Goal: Task Accomplishment & Management: Use online tool/utility

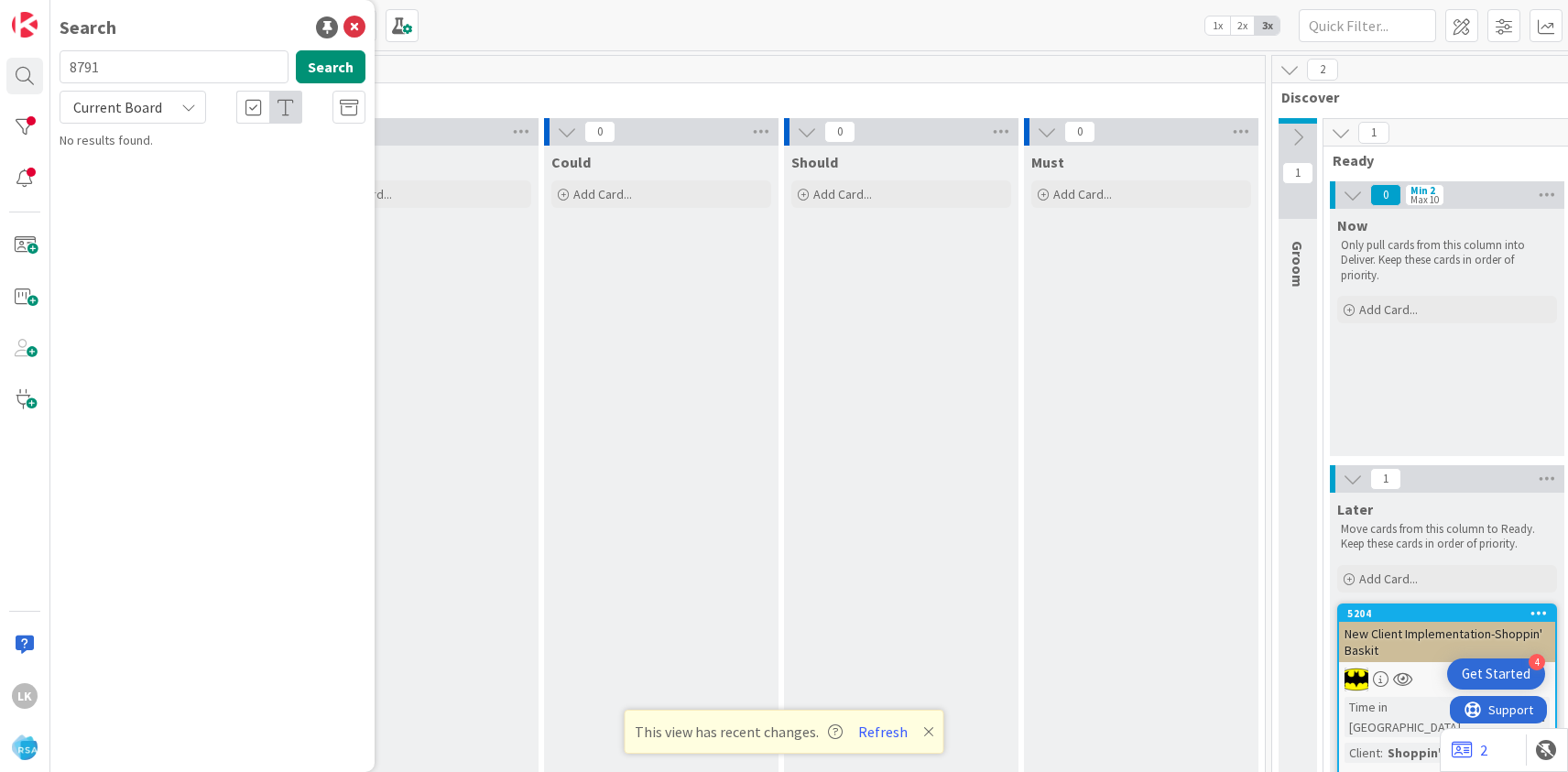
type input "8791"
click at [162, 155] on span "New Client Implementation- [PERSON_NAME] Markets" at bounding box center [182, 171] width 194 height 35
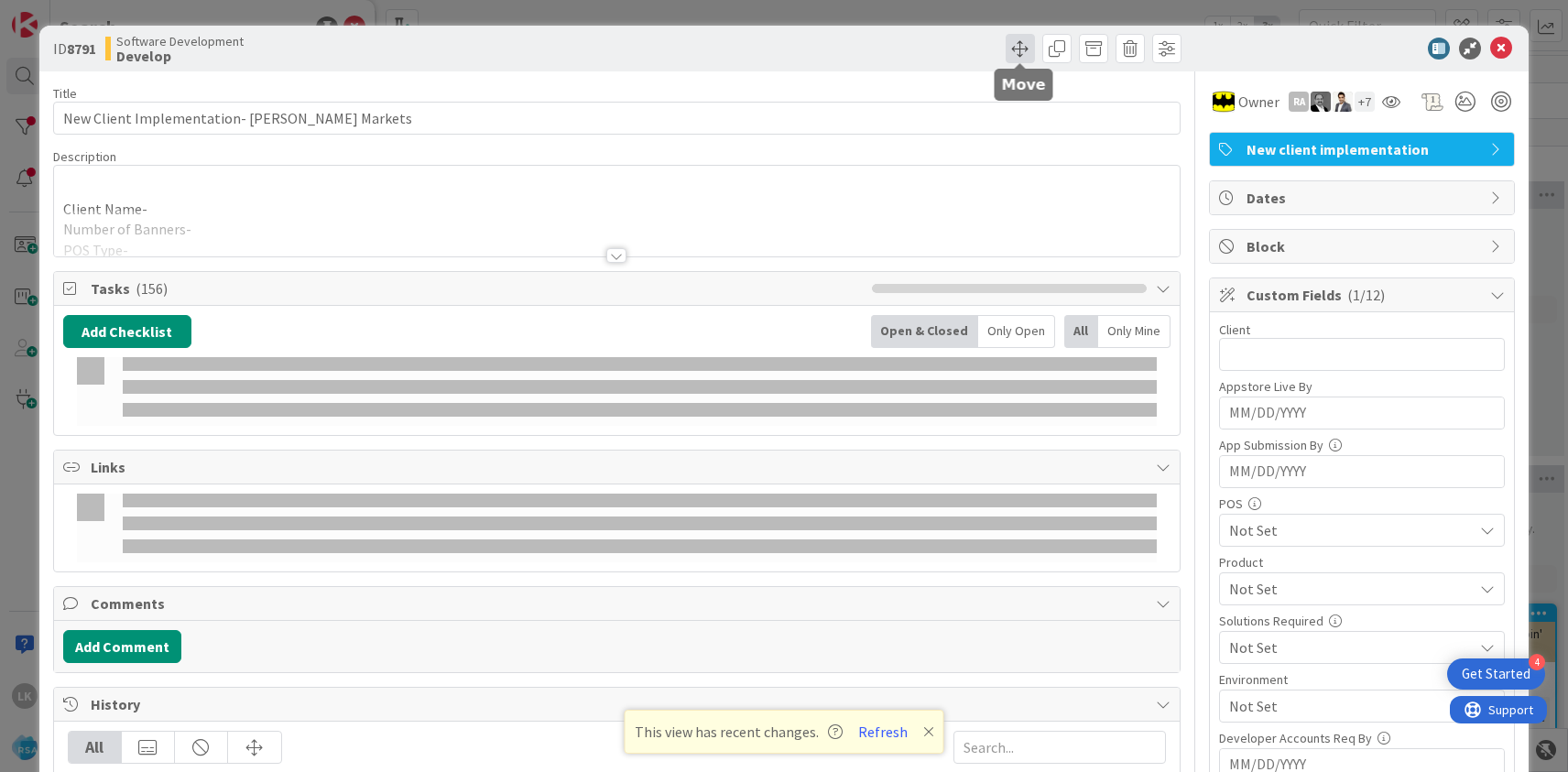
click at [1020, 49] on span at bounding box center [1020, 48] width 29 height 29
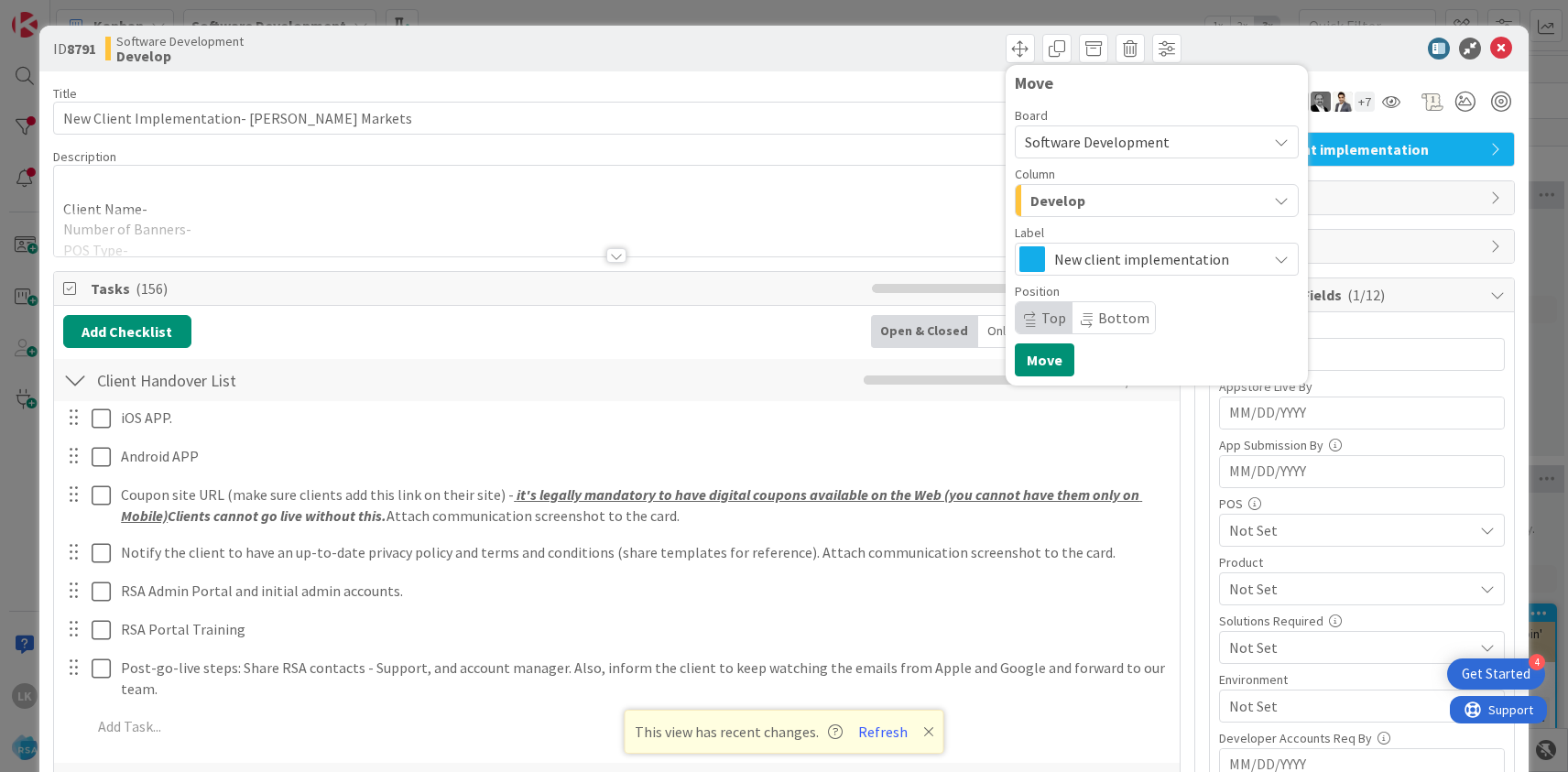
click at [1052, 199] on span "Develop" at bounding box center [1058, 200] width 55 height 24
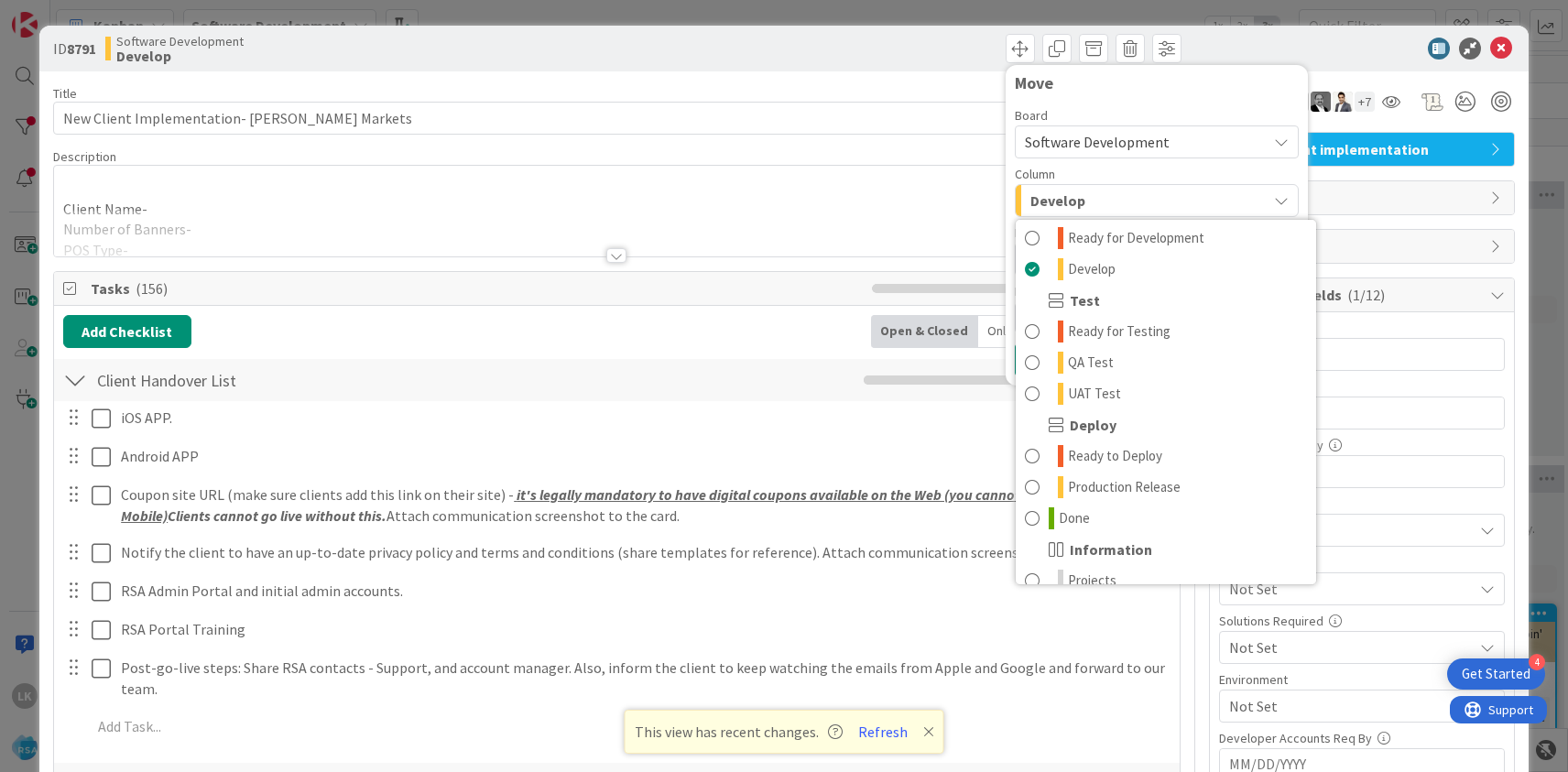
scroll to position [475, 0]
click at [1097, 356] on span "QA Test" at bounding box center [1091, 360] width 46 height 22
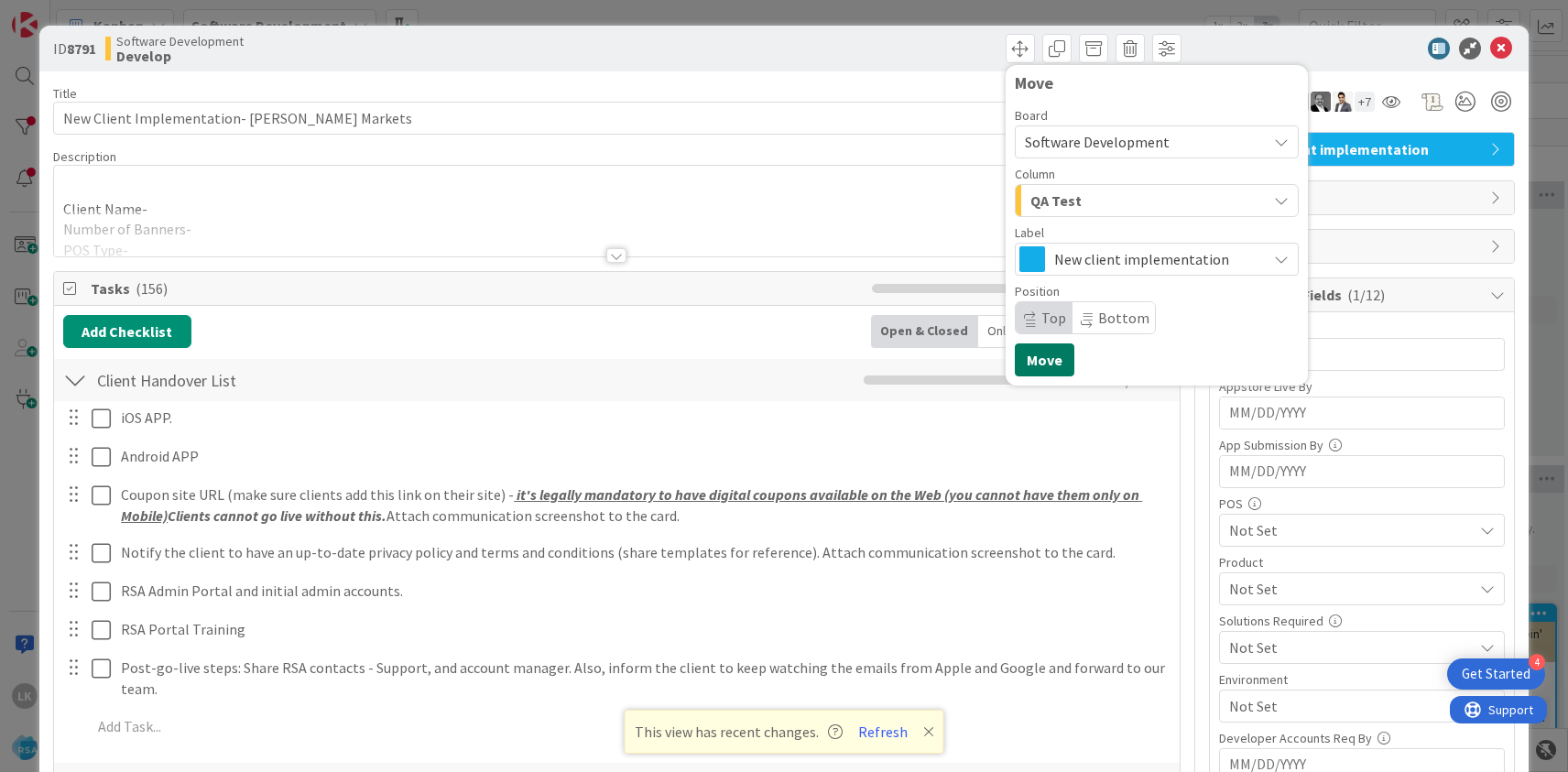
click at [1052, 357] on button "Move" at bounding box center [1045, 360] width 60 height 33
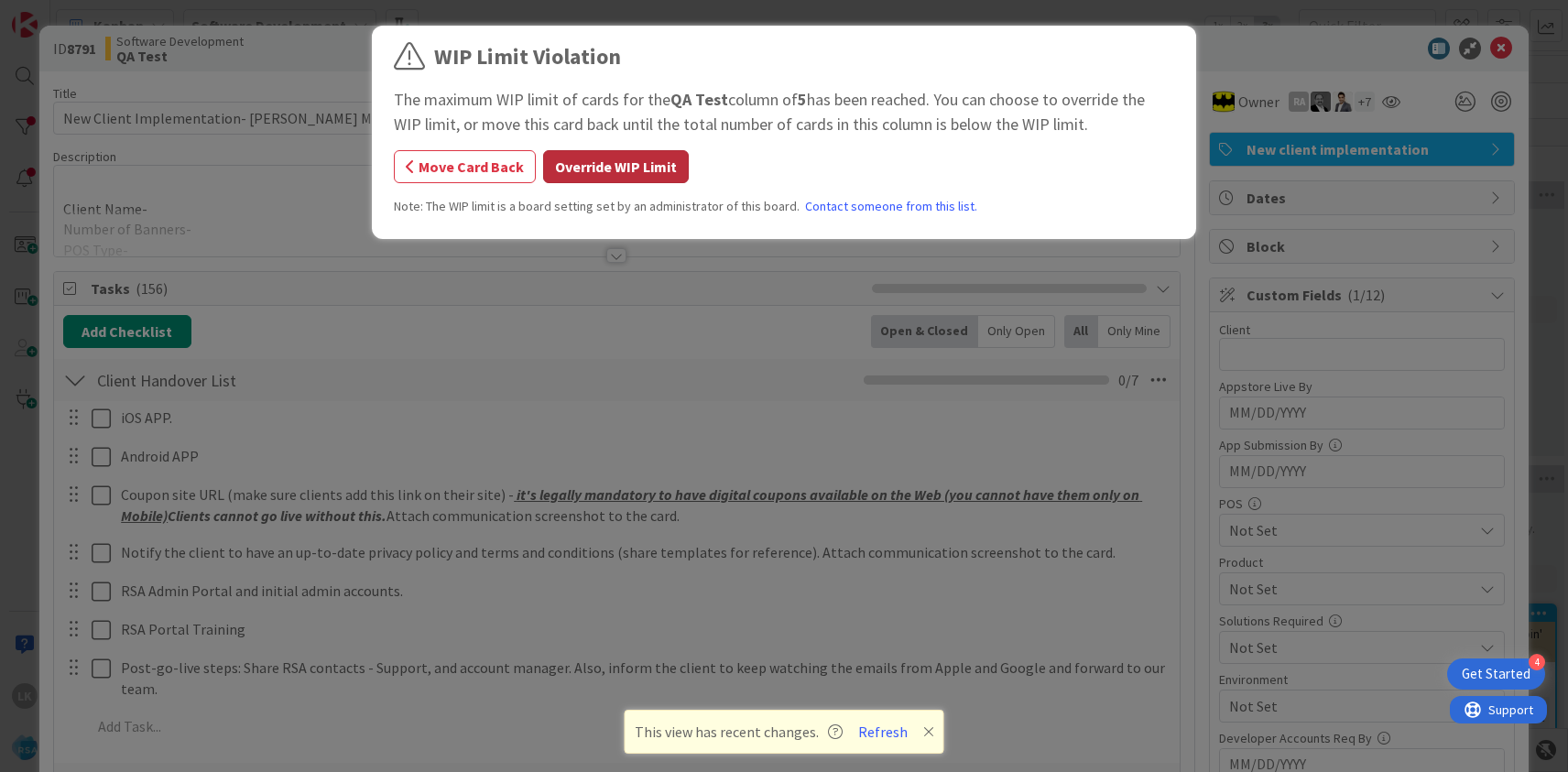
click at [652, 168] on button "Override WIP Limit" at bounding box center [616, 166] width 145 height 33
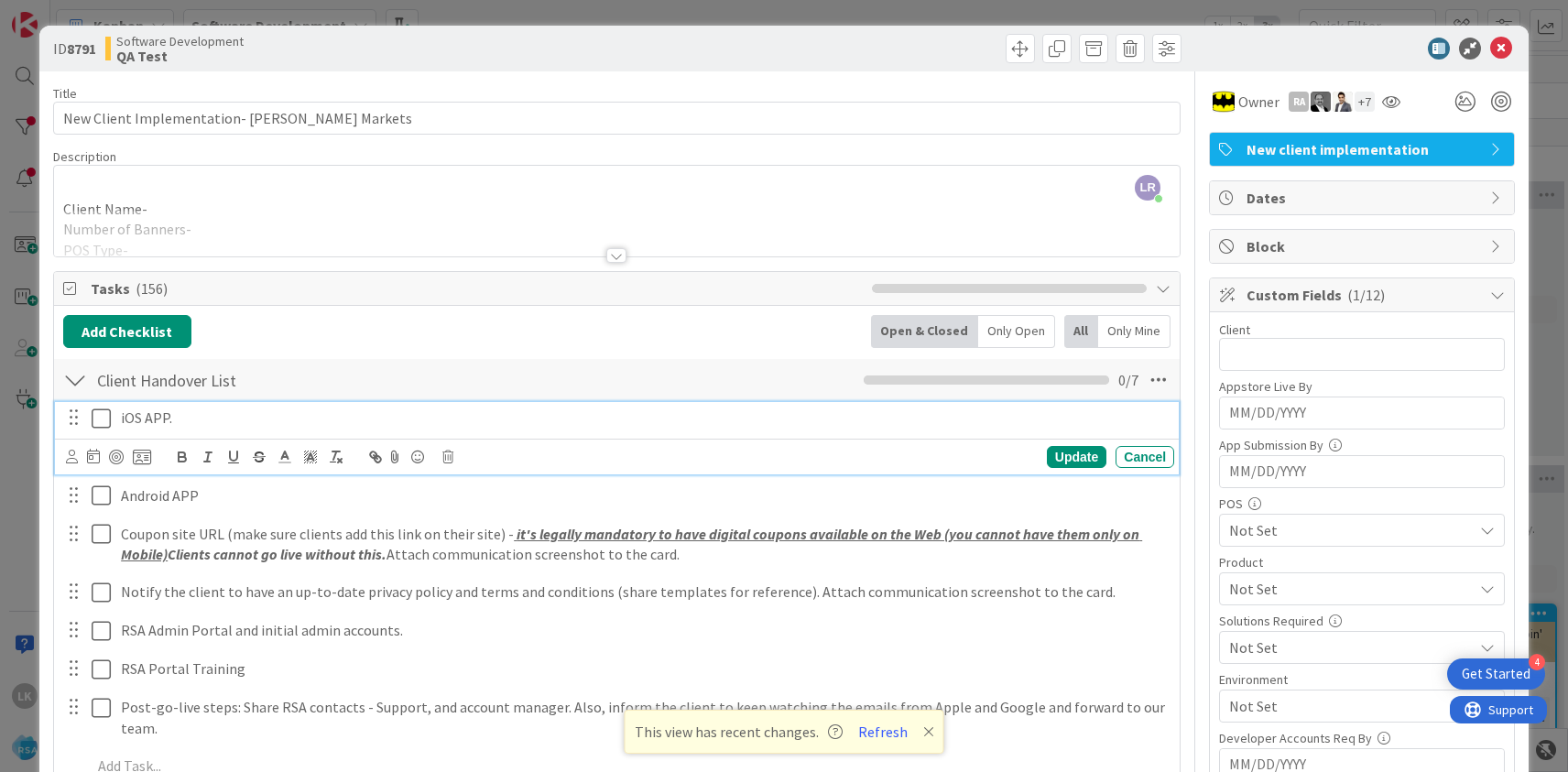
click at [99, 422] on icon at bounding box center [104, 419] width 27 height 22
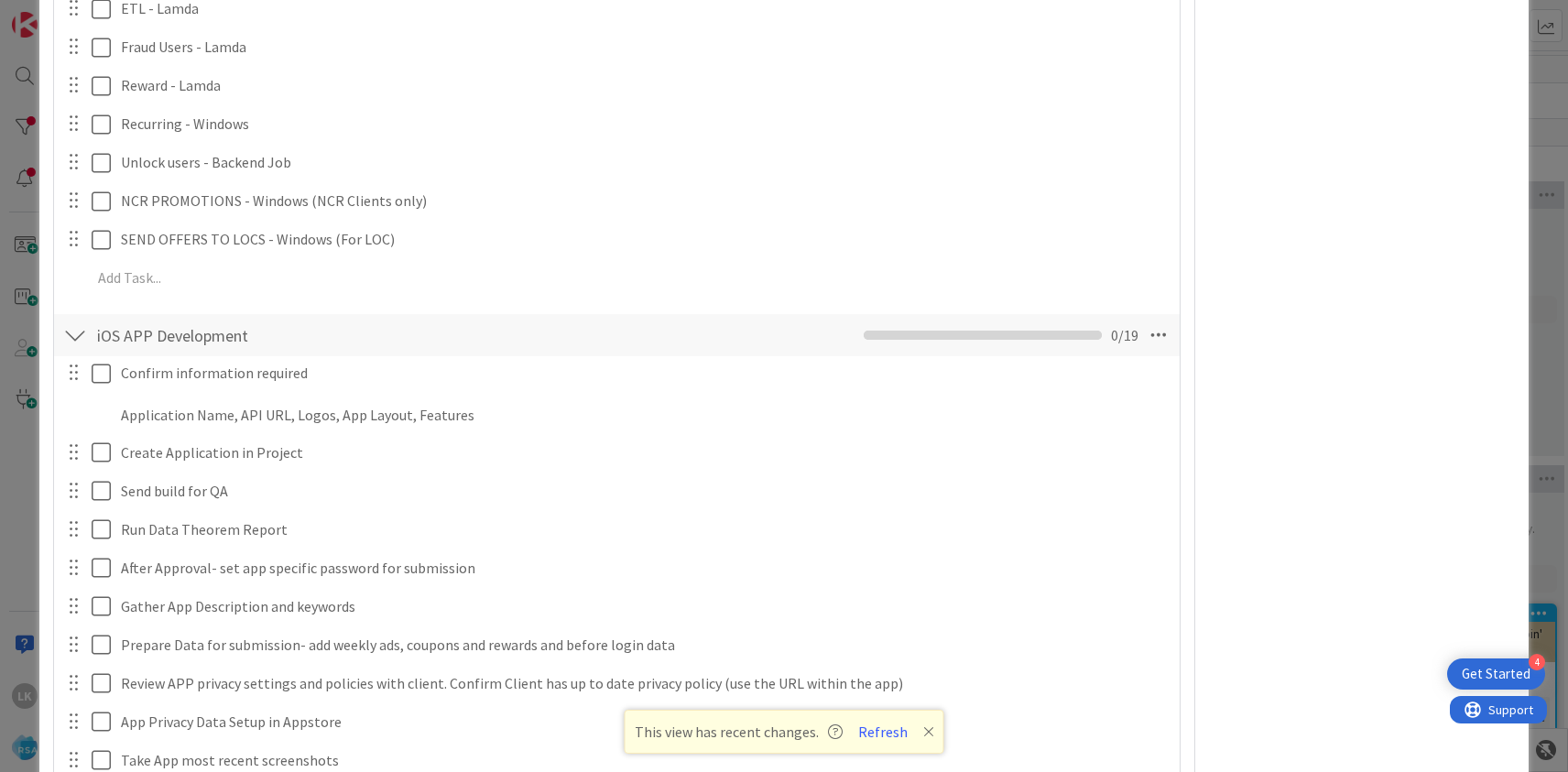
scroll to position [3440, 0]
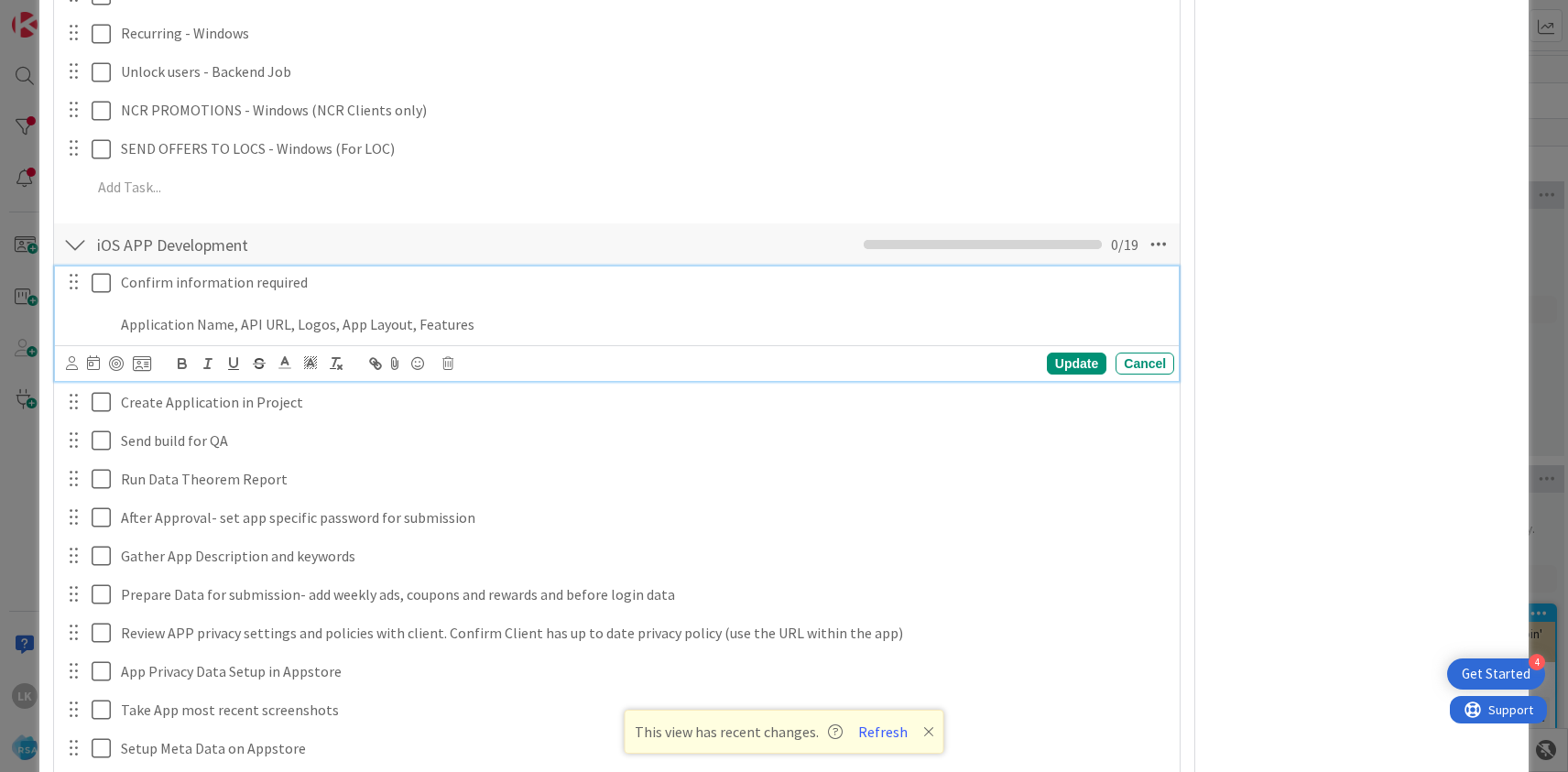
click at [103, 272] on icon at bounding box center [104, 283] width 27 height 22
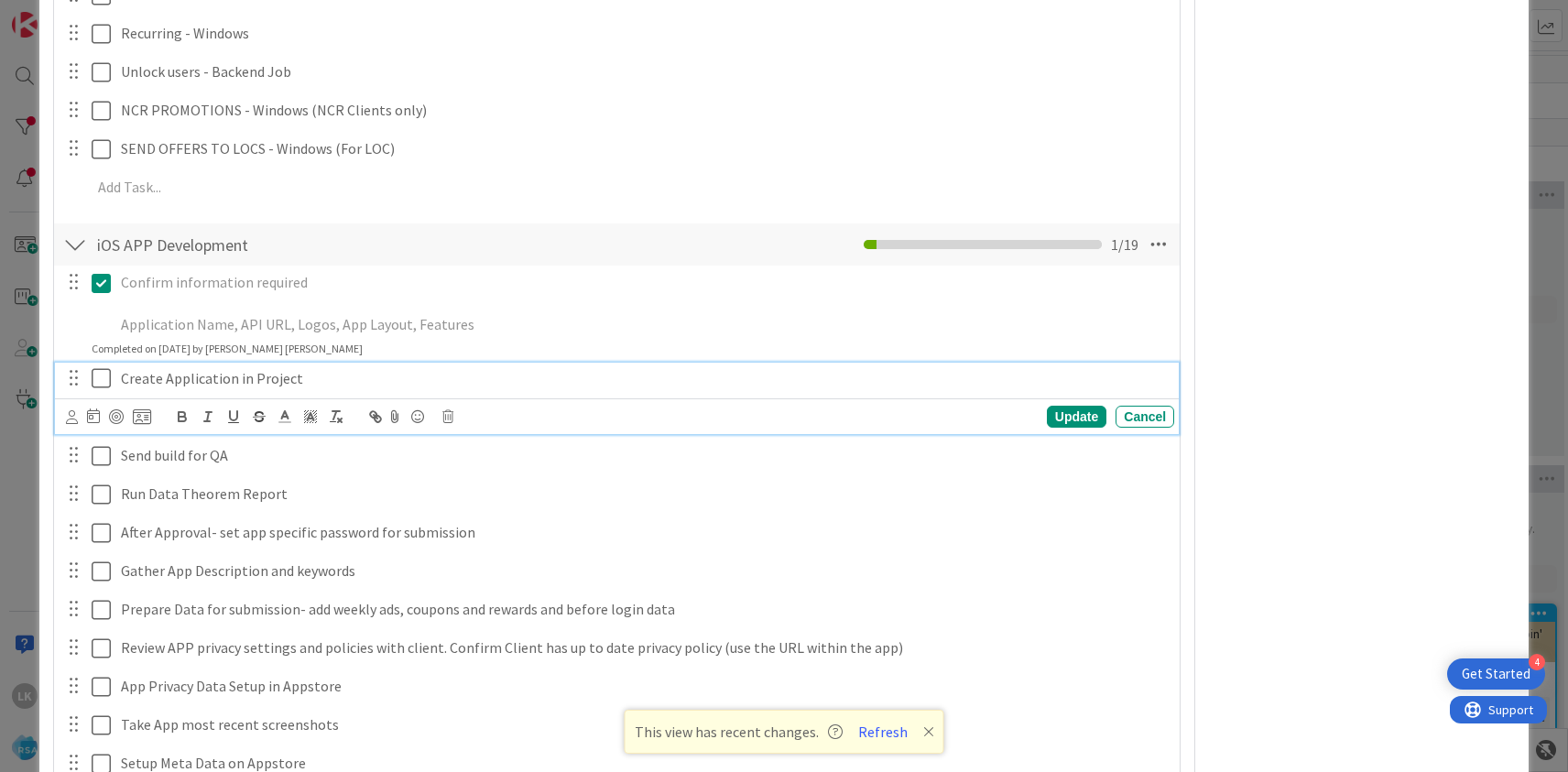
click at [100, 367] on icon at bounding box center [104, 379] width 27 height 22
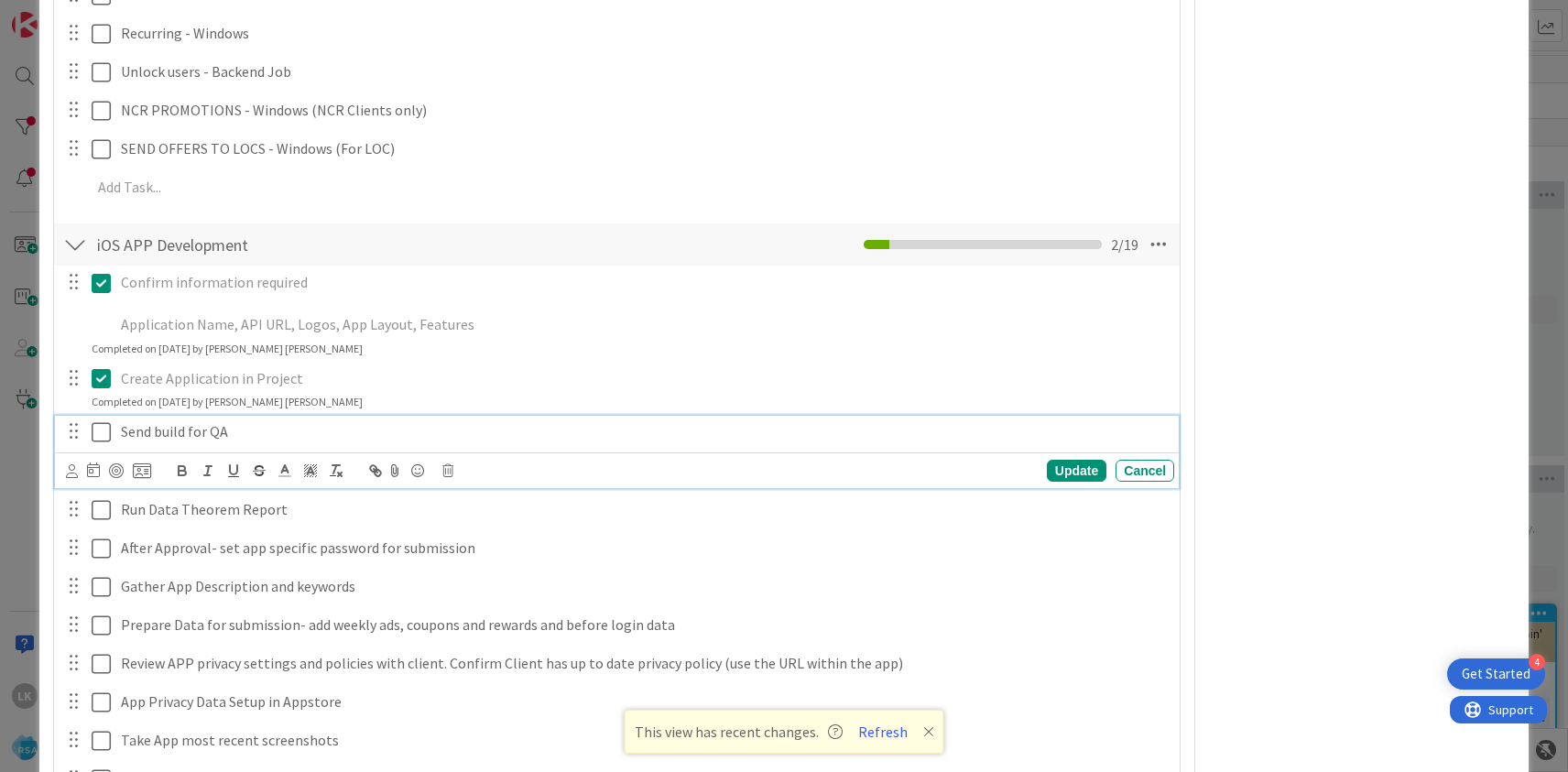
click at [96, 421] on icon at bounding box center [104, 433] width 27 height 22
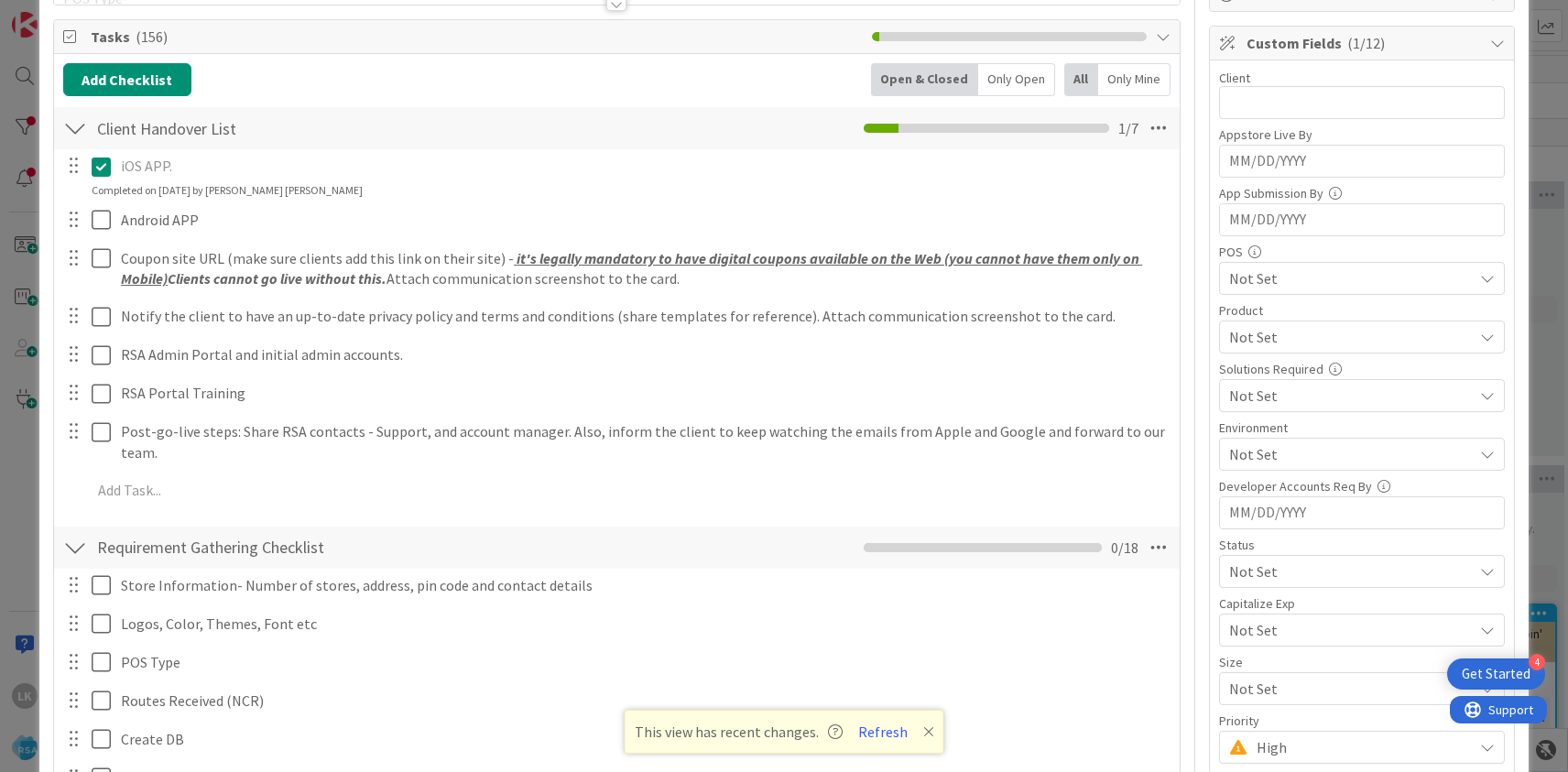
scroll to position [0, 0]
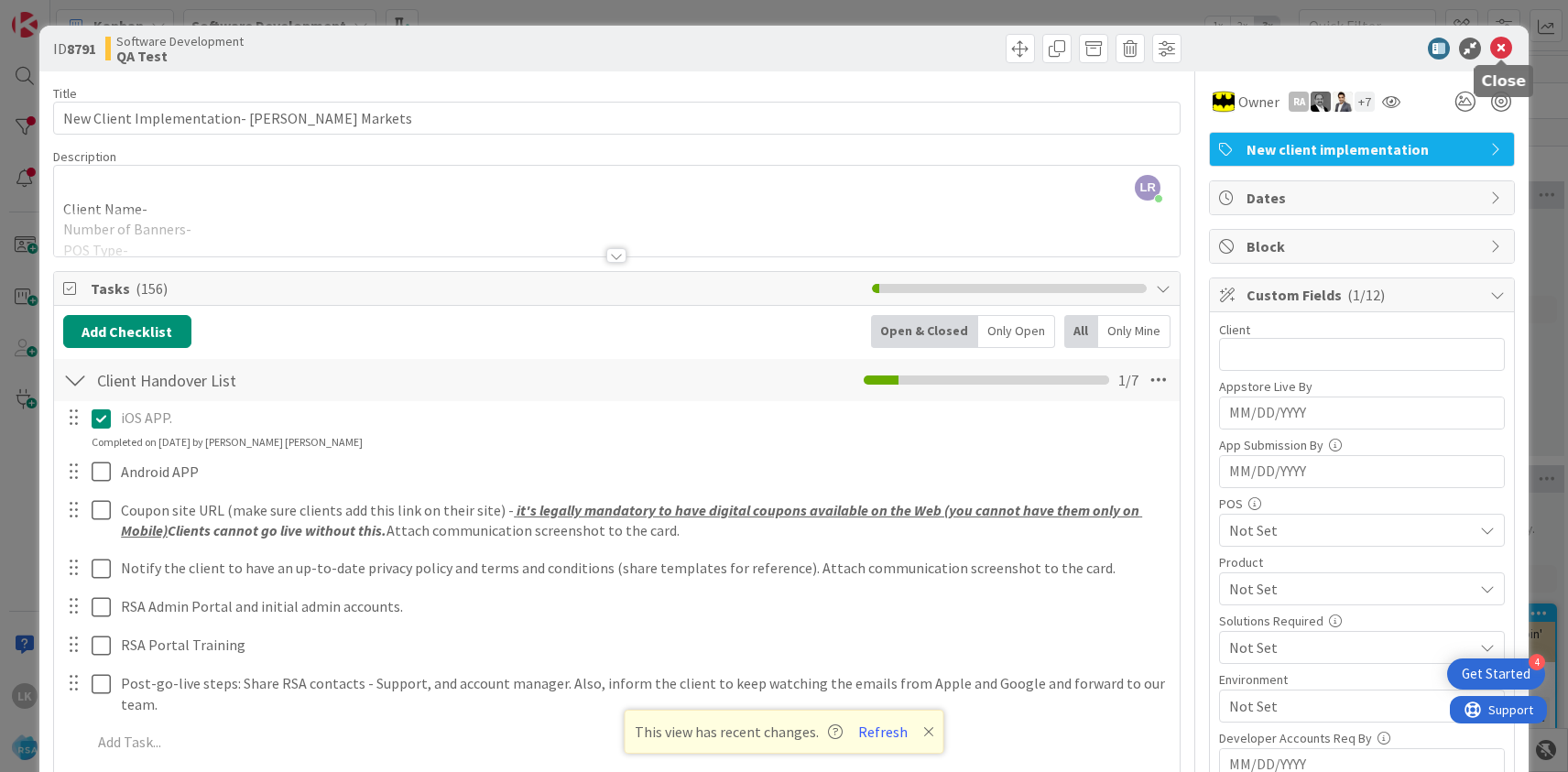
click at [1506, 48] on icon at bounding box center [1502, 48] width 22 height 22
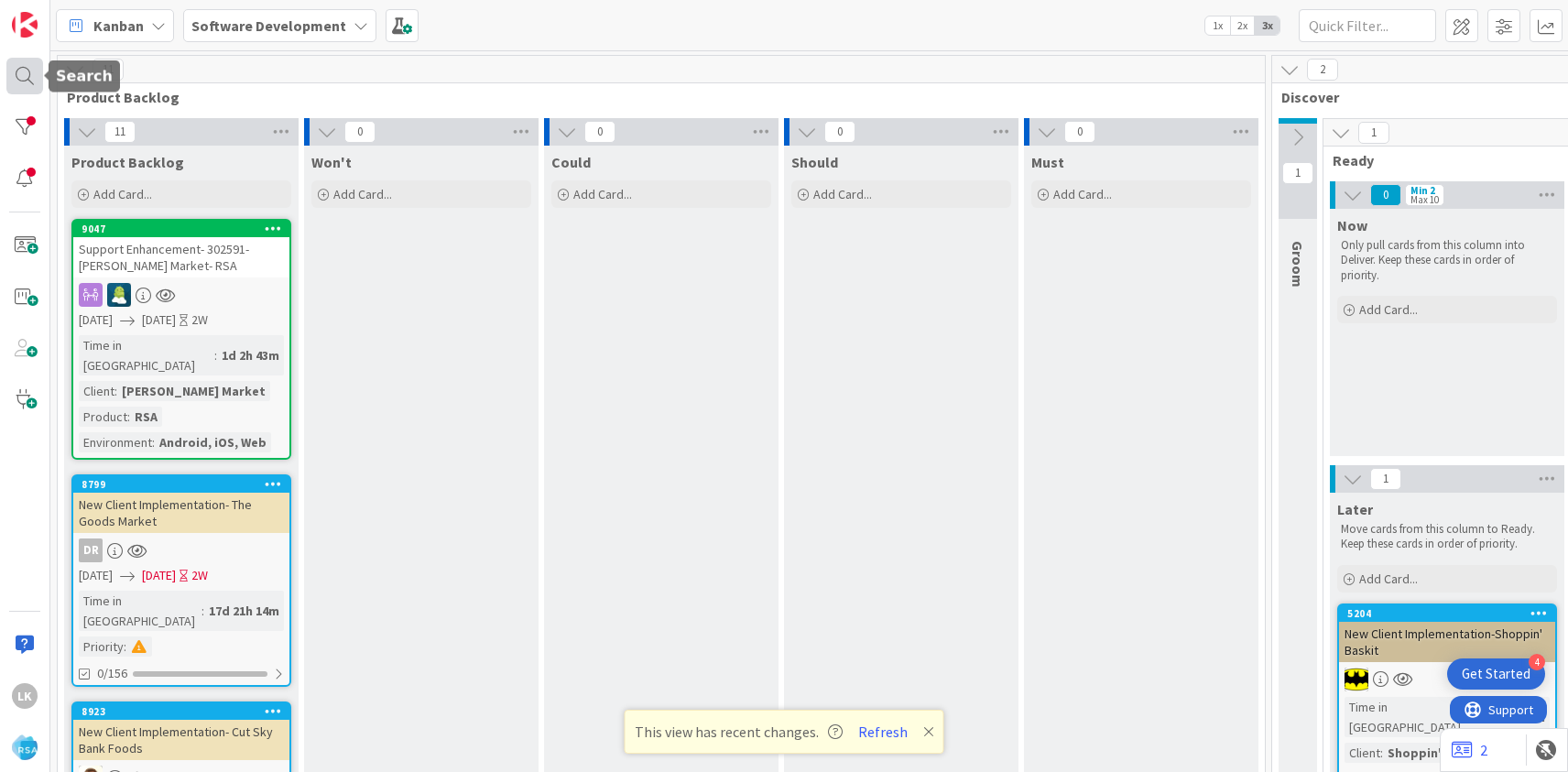
click at [26, 78] on div at bounding box center [24, 76] width 36 height 36
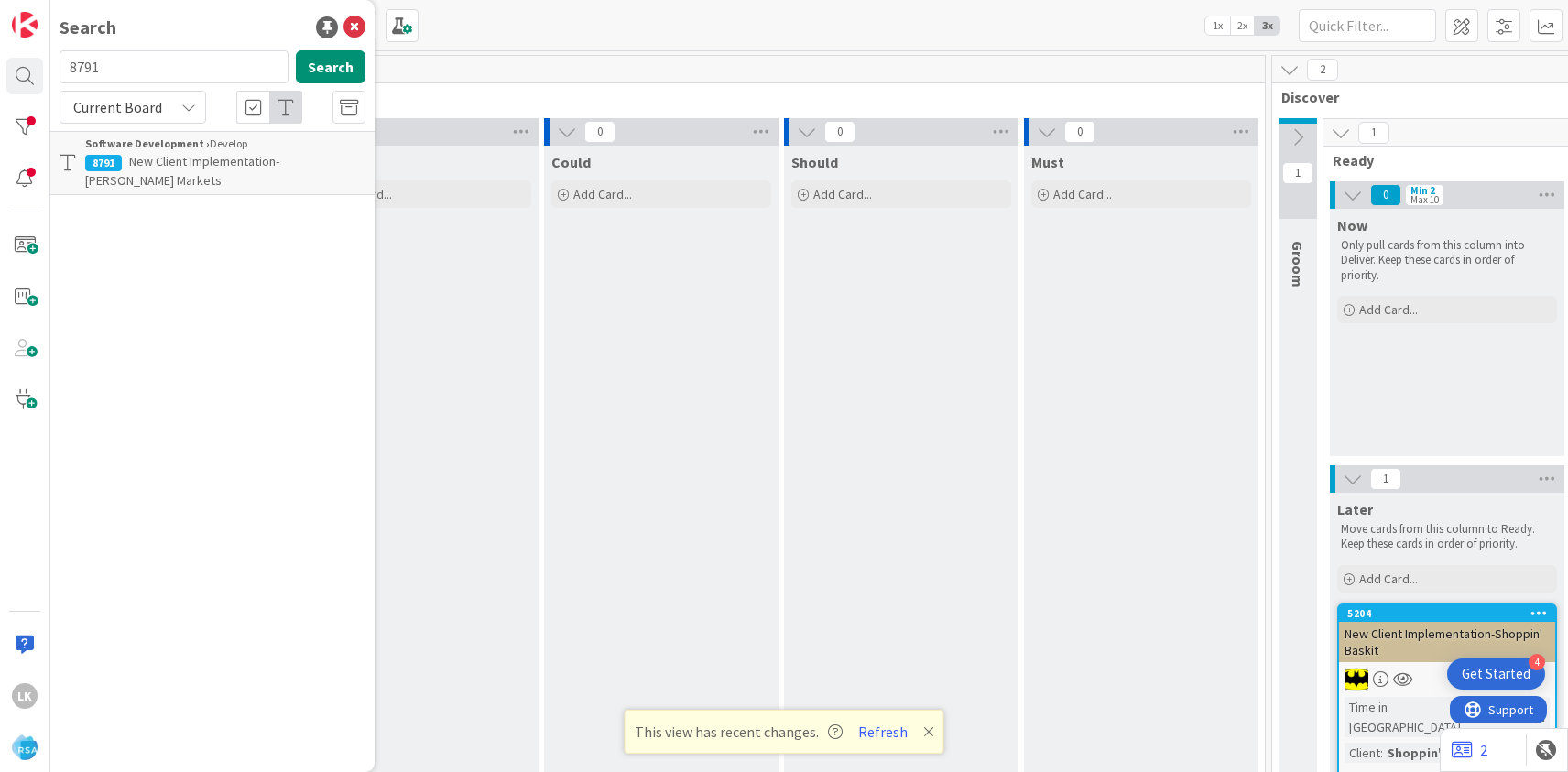
click at [110, 72] on input "8791" at bounding box center [174, 66] width 229 height 33
type input "8792"
click at [143, 162] on span "New Client Implementation- Super 1 Foods" at bounding box center [246, 161] width 233 height 17
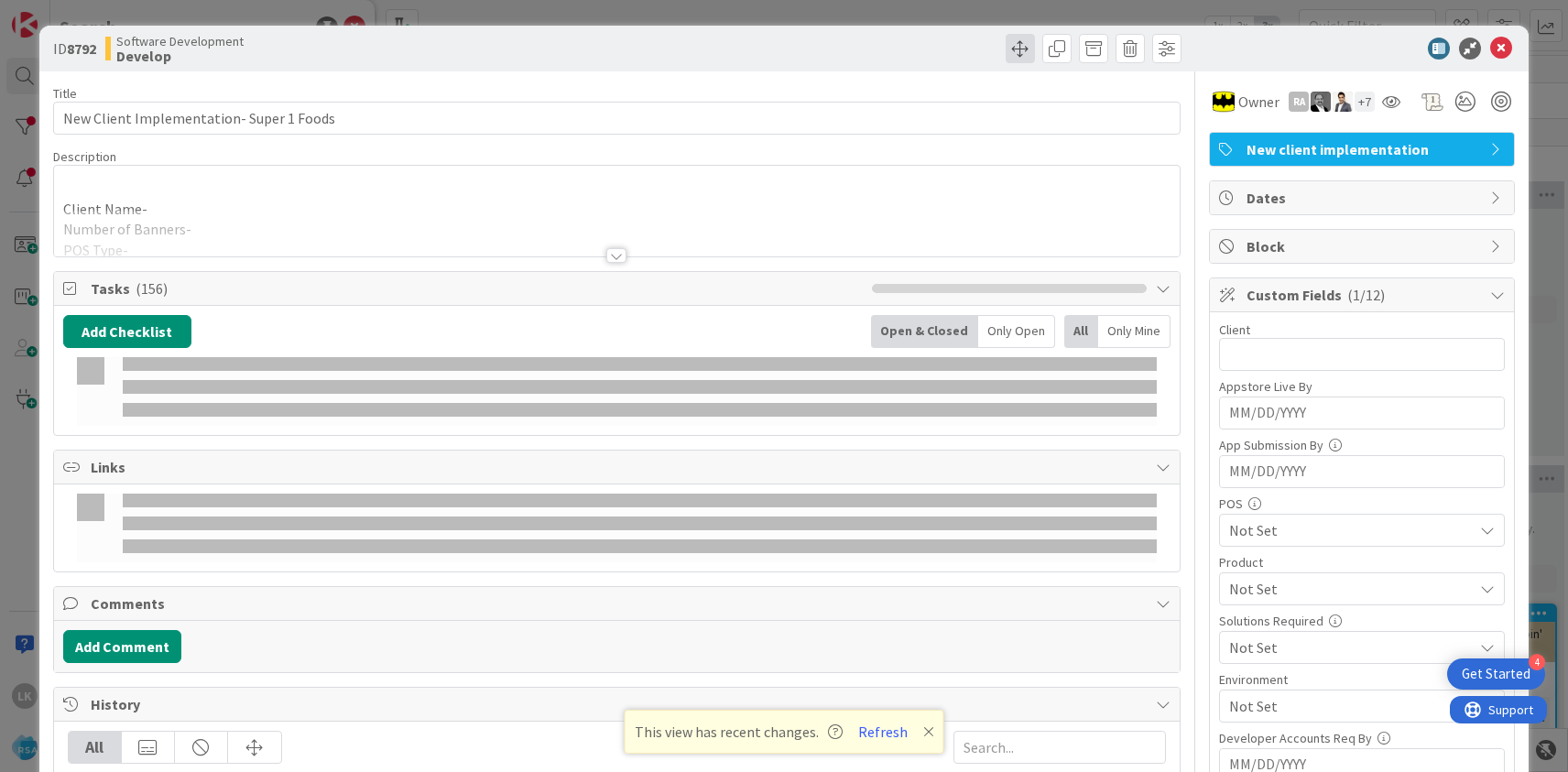
click at [1019, 49] on span at bounding box center [1020, 48] width 29 height 29
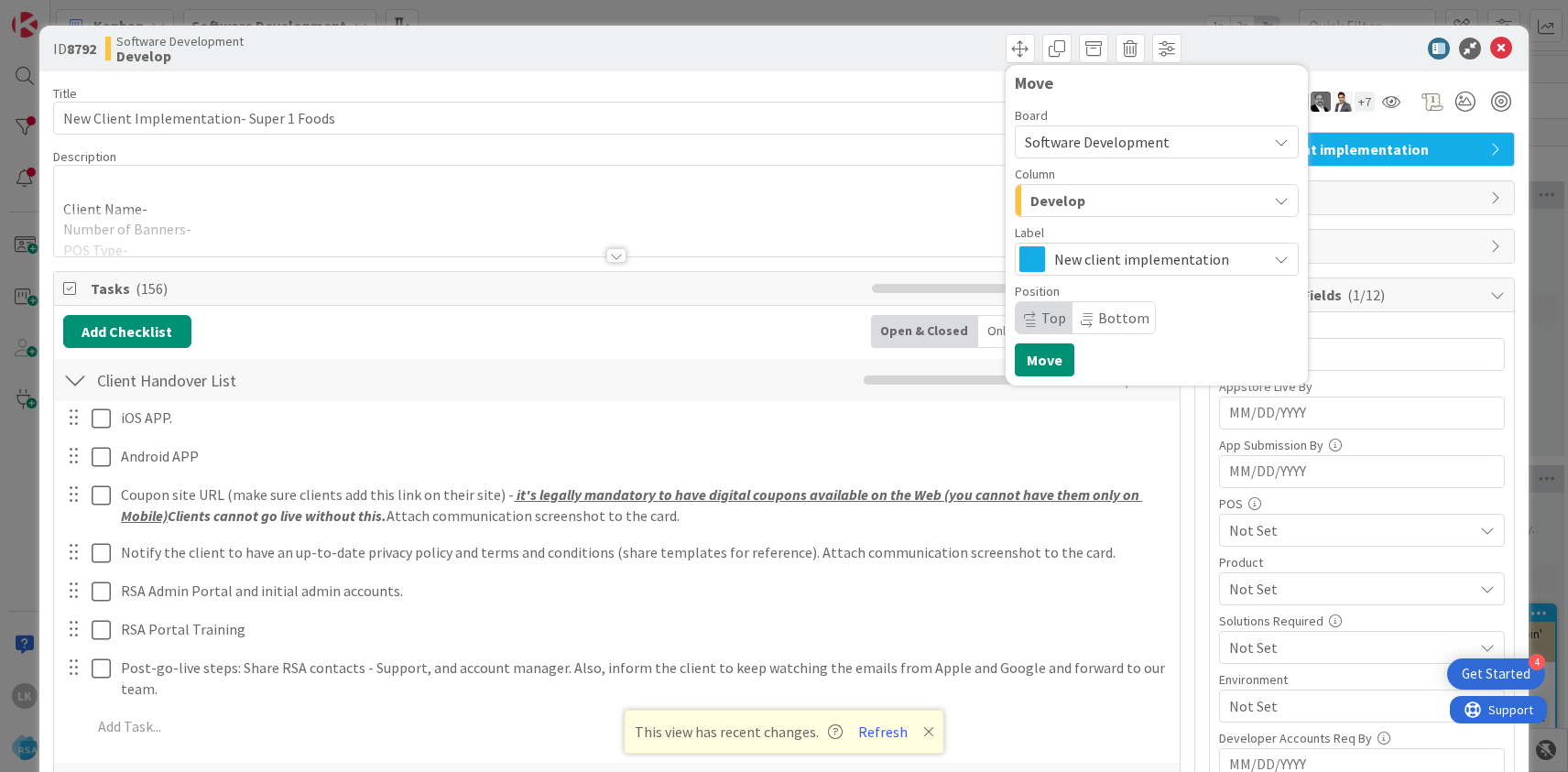
click at [1052, 191] on span "Develop" at bounding box center [1058, 200] width 55 height 24
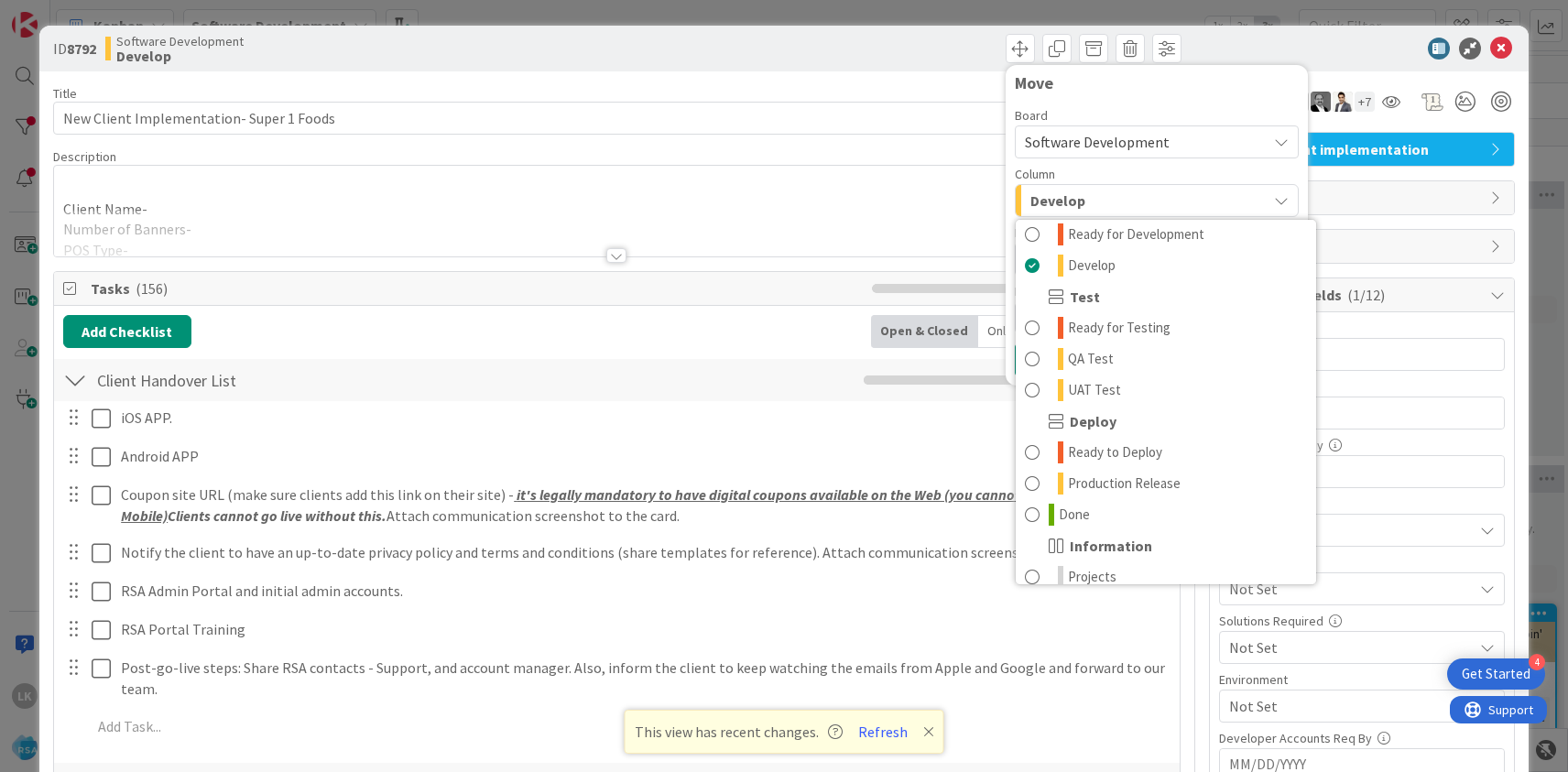
scroll to position [482, 0]
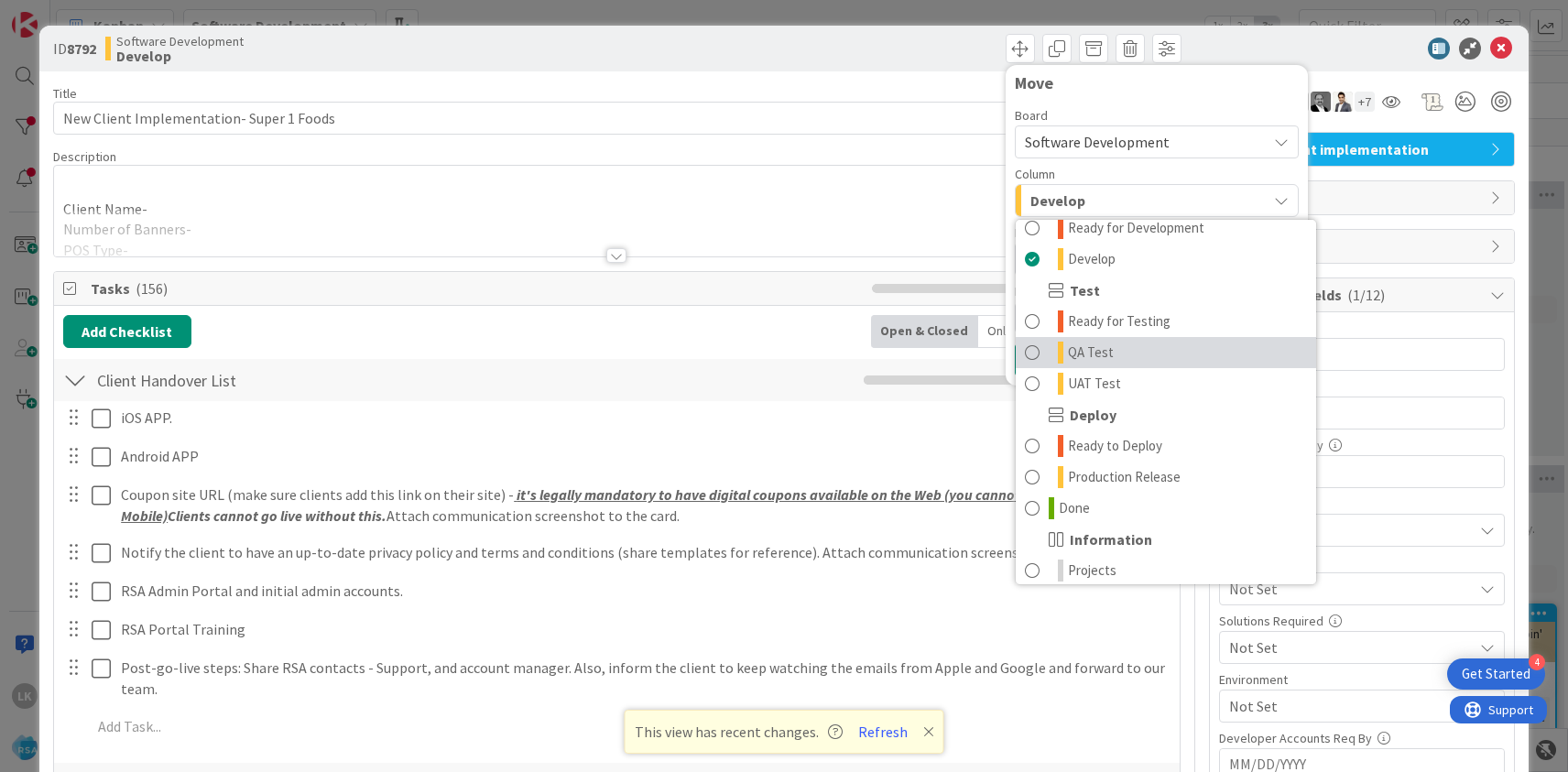
click at [1074, 349] on span "QA Test" at bounding box center [1091, 353] width 46 height 22
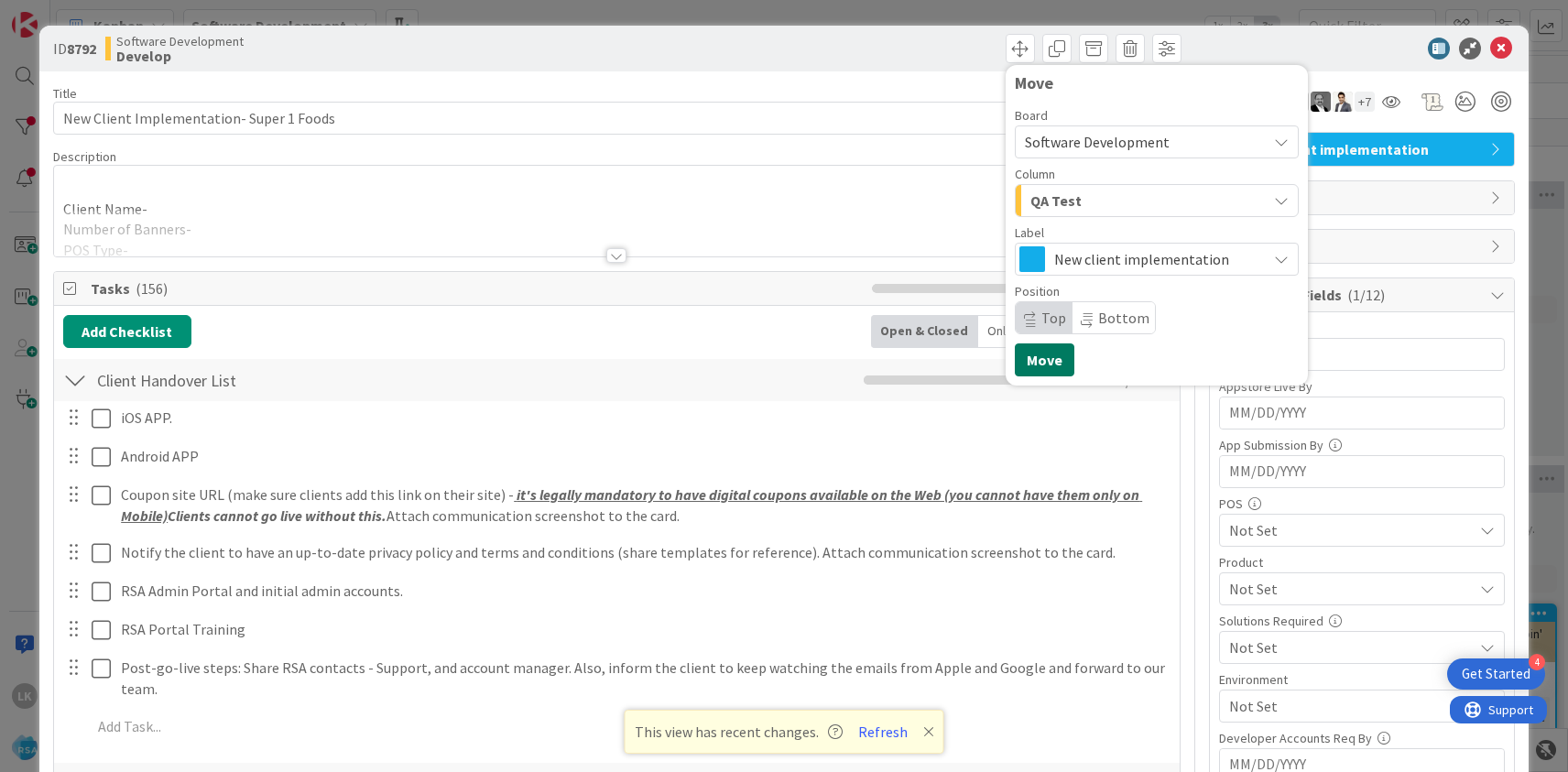
click at [1048, 359] on button "Move" at bounding box center [1045, 360] width 60 height 33
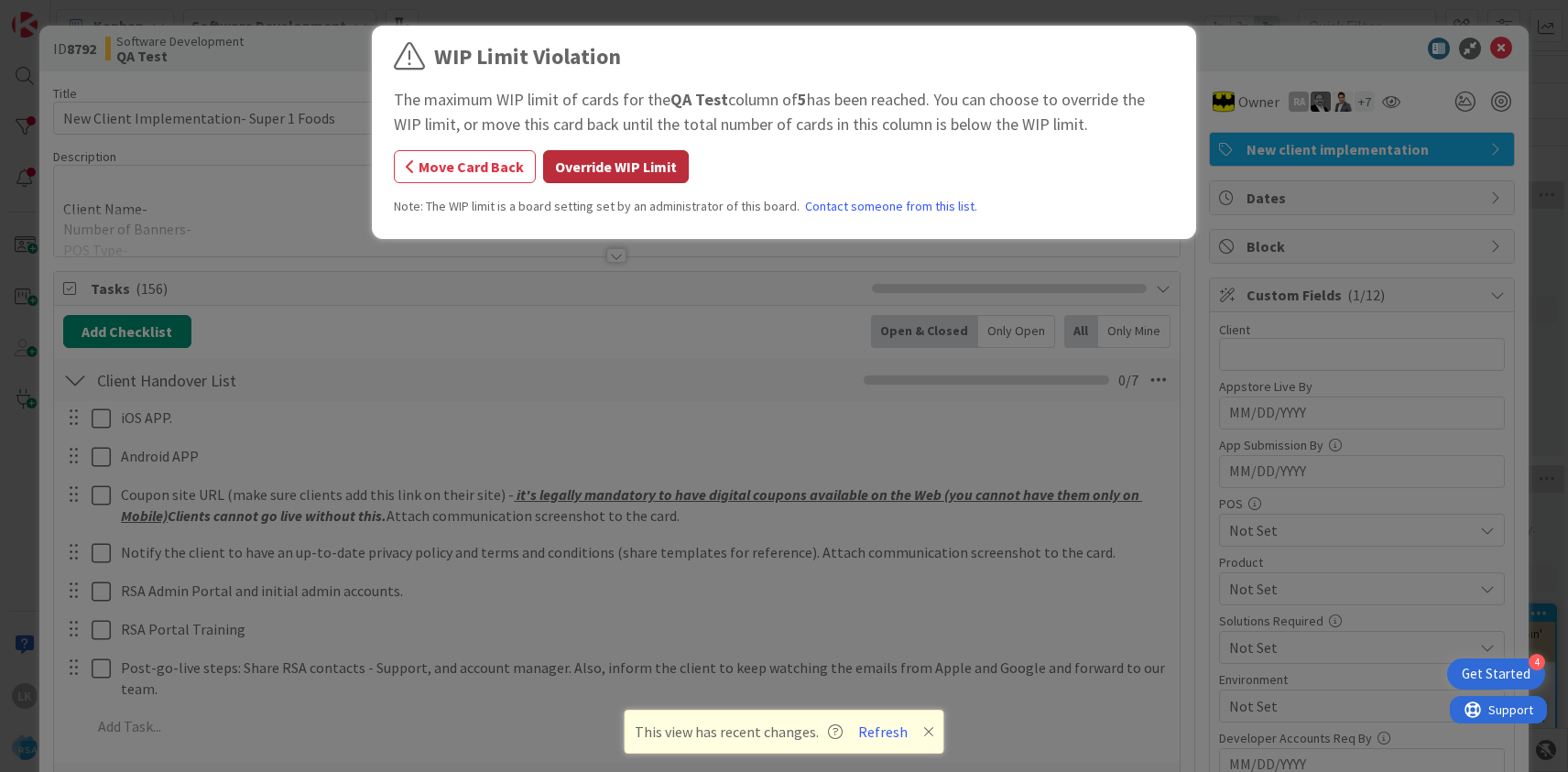
click at [585, 172] on button "Override WIP Limit" at bounding box center [616, 166] width 145 height 33
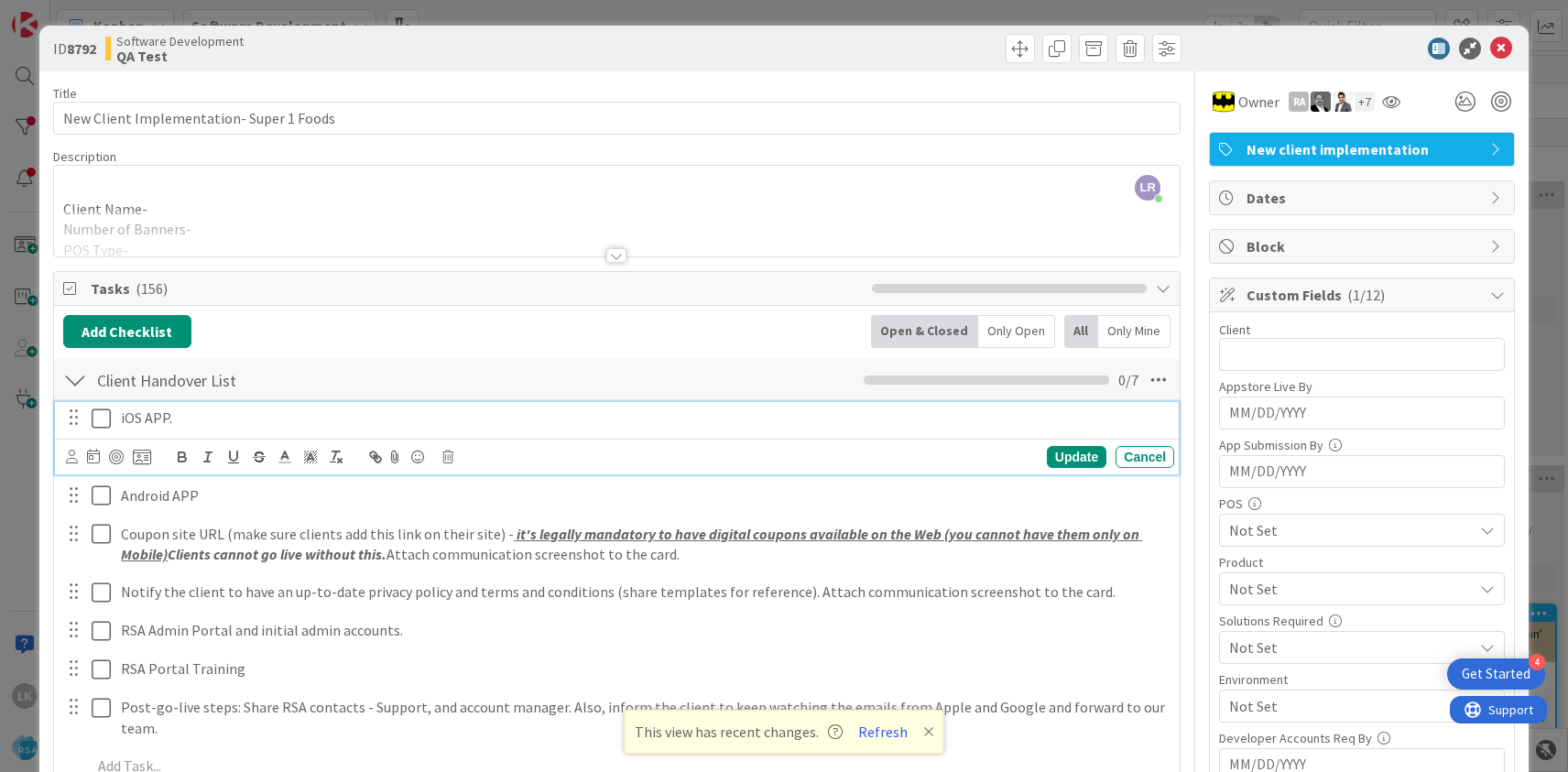
click at [103, 422] on icon at bounding box center [104, 419] width 27 height 22
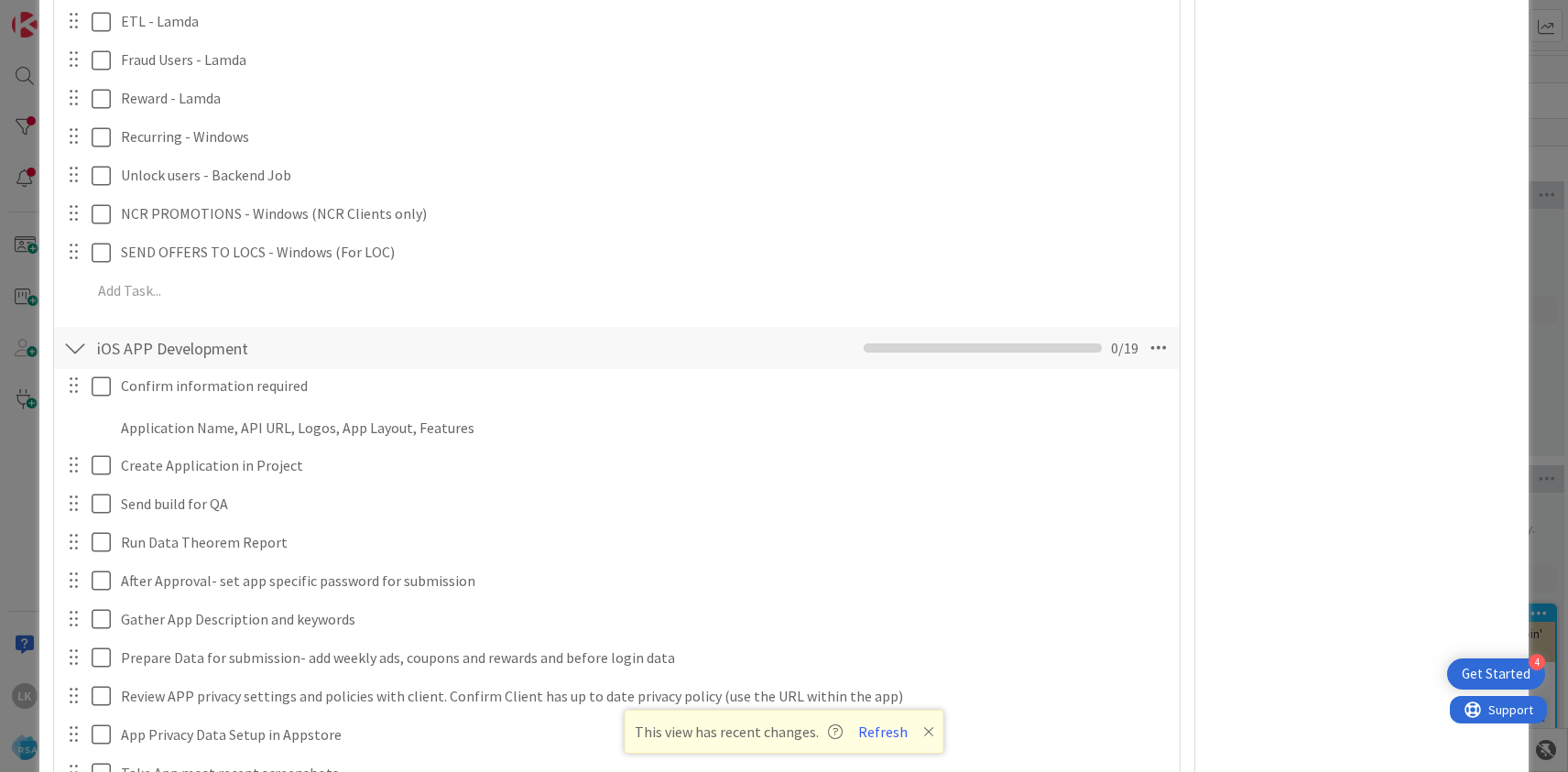
scroll to position [3422, 0]
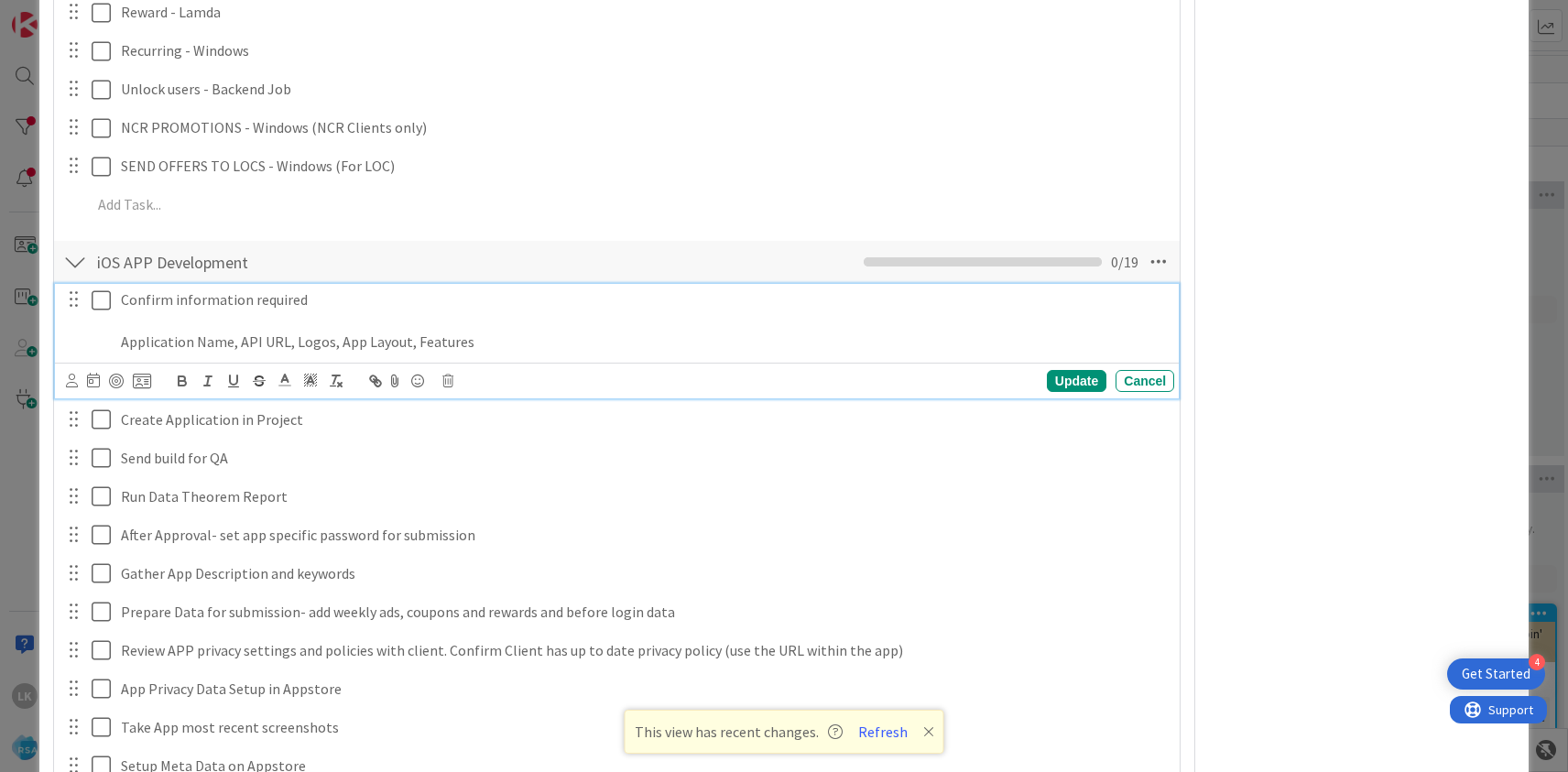
click at [104, 290] on icon at bounding box center [104, 301] width 27 height 22
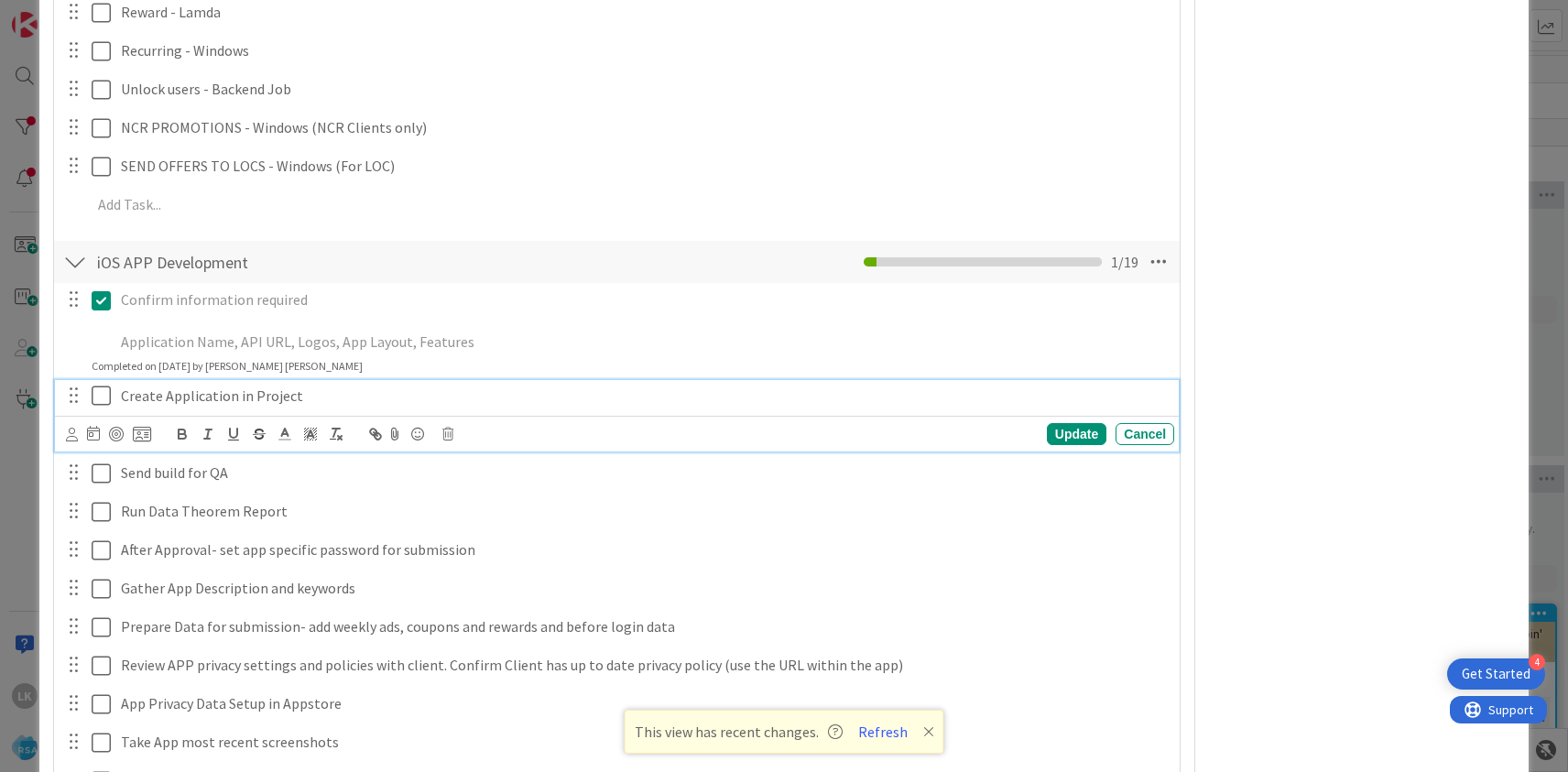
click at [100, 385] on icon at bounding box center [104, 396] width 27 height 22
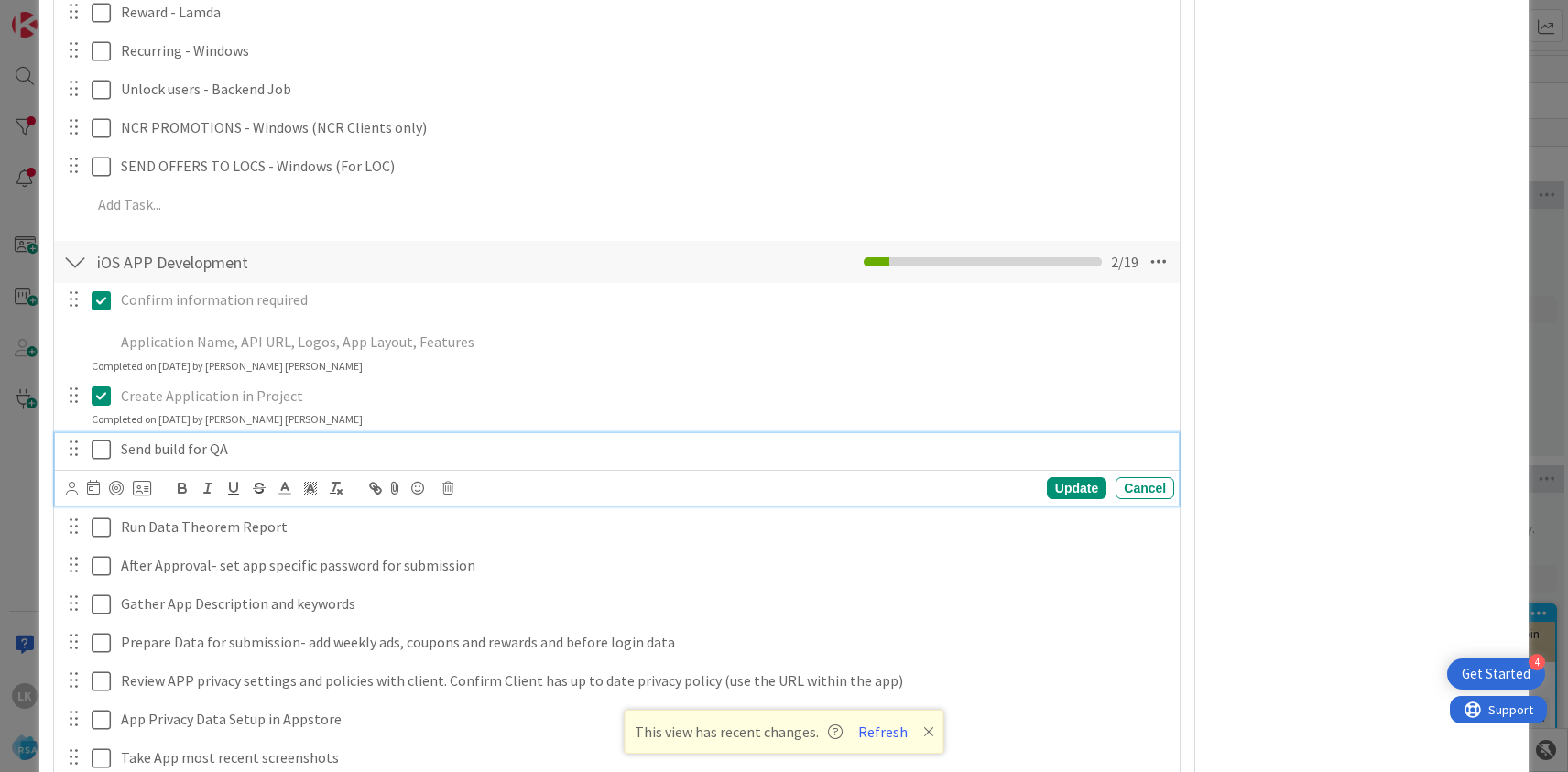
click at [98, 439] on icon at bounding box center [104, 450] width 27 height 22
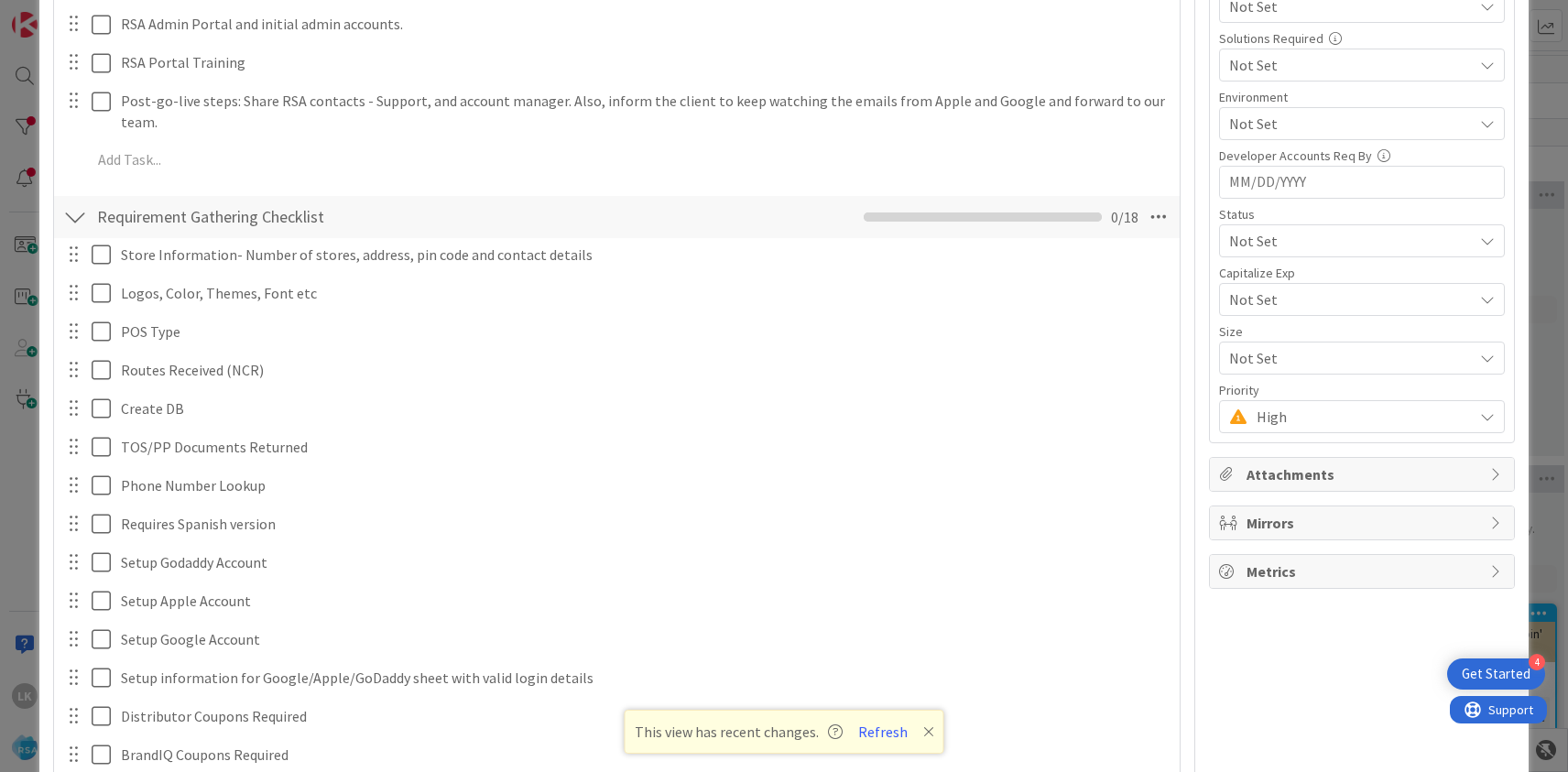
scroll to position [0, 0]
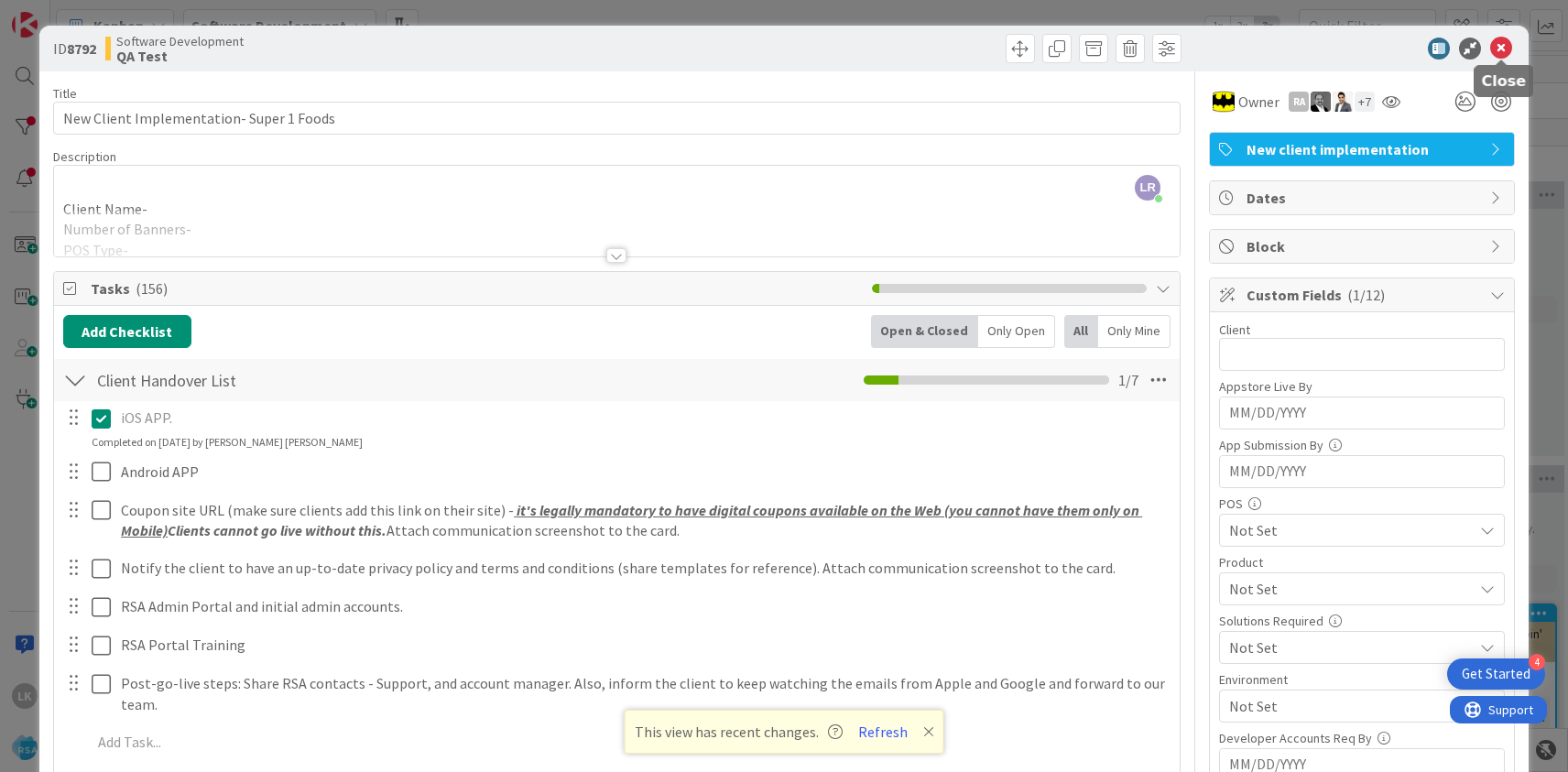
click at [1503, 51] on icon at bounding box center [1502, 48] width 22 height 22
